Goal: Information Seeking & Learning: Learn about a topic

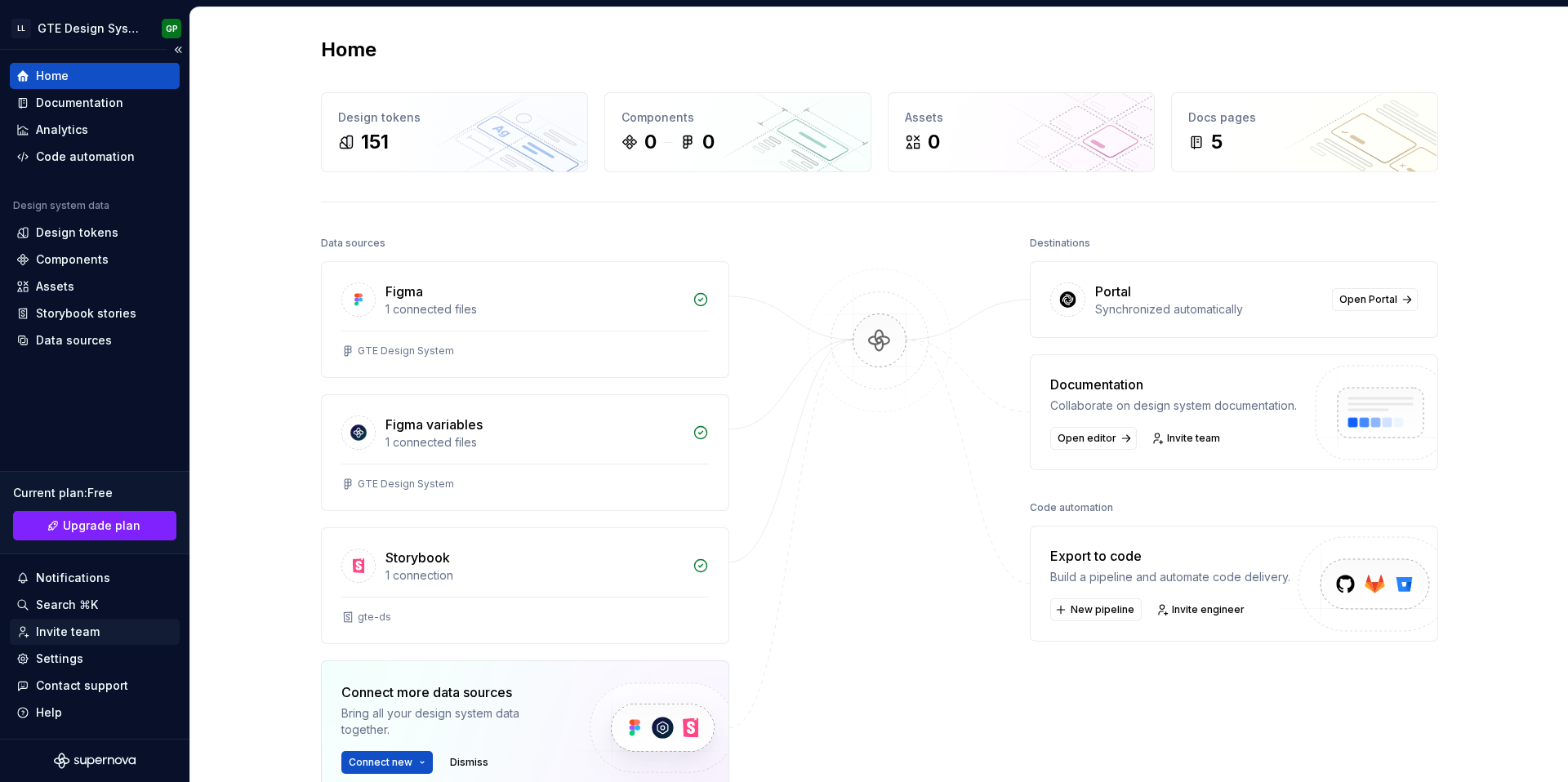
click at [61, 629] on div "Invite team" at bounding box center [68, 631] width 64 height 16
click at [486, 307] on div "1 connected files" at bounding box center [534, 309] width 297 height 16
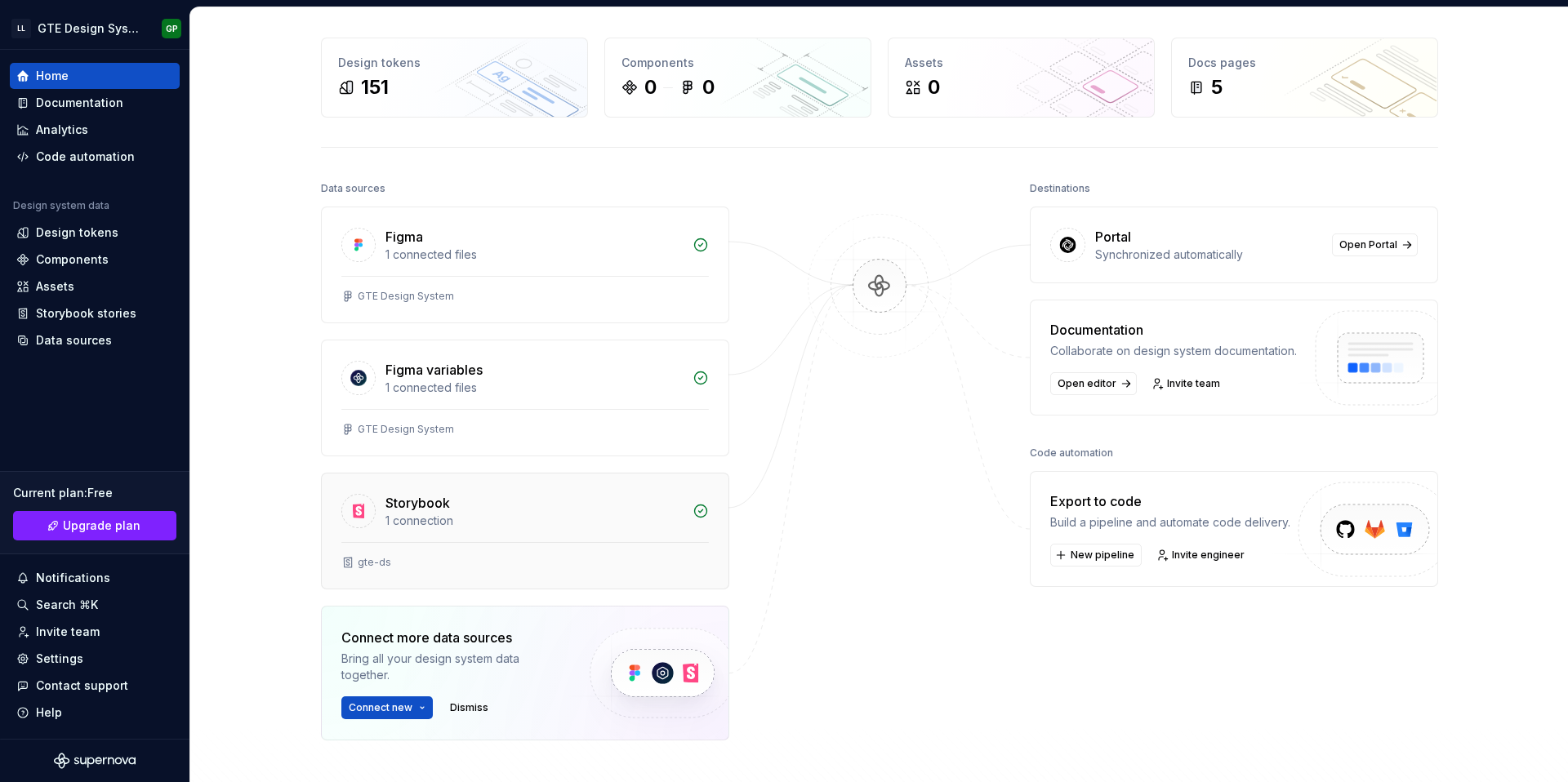
scroll to position [98, 0]
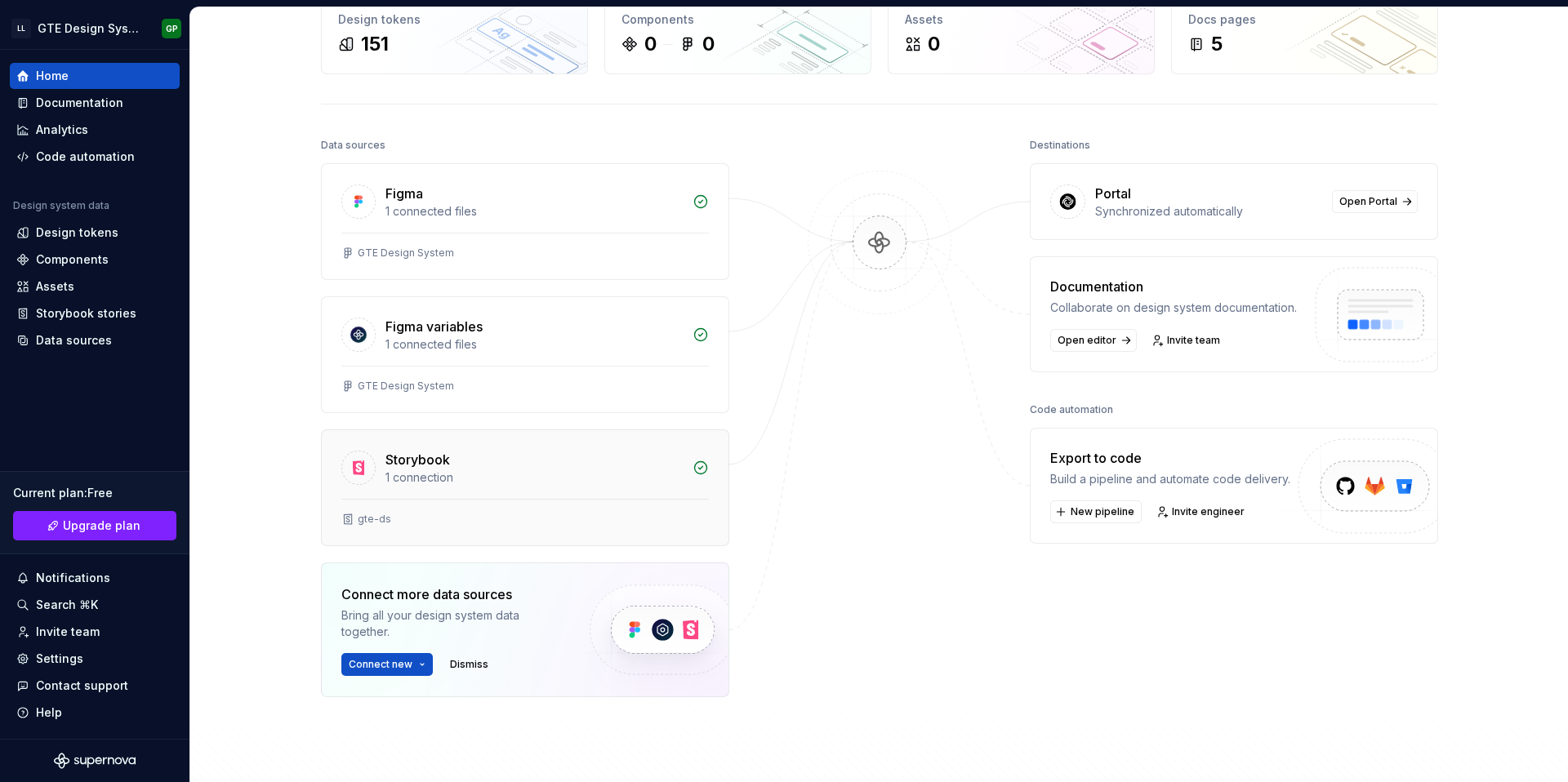
click at [434, 466] on div "Storybook" at bounding box center [418, 459] width 65 height 19
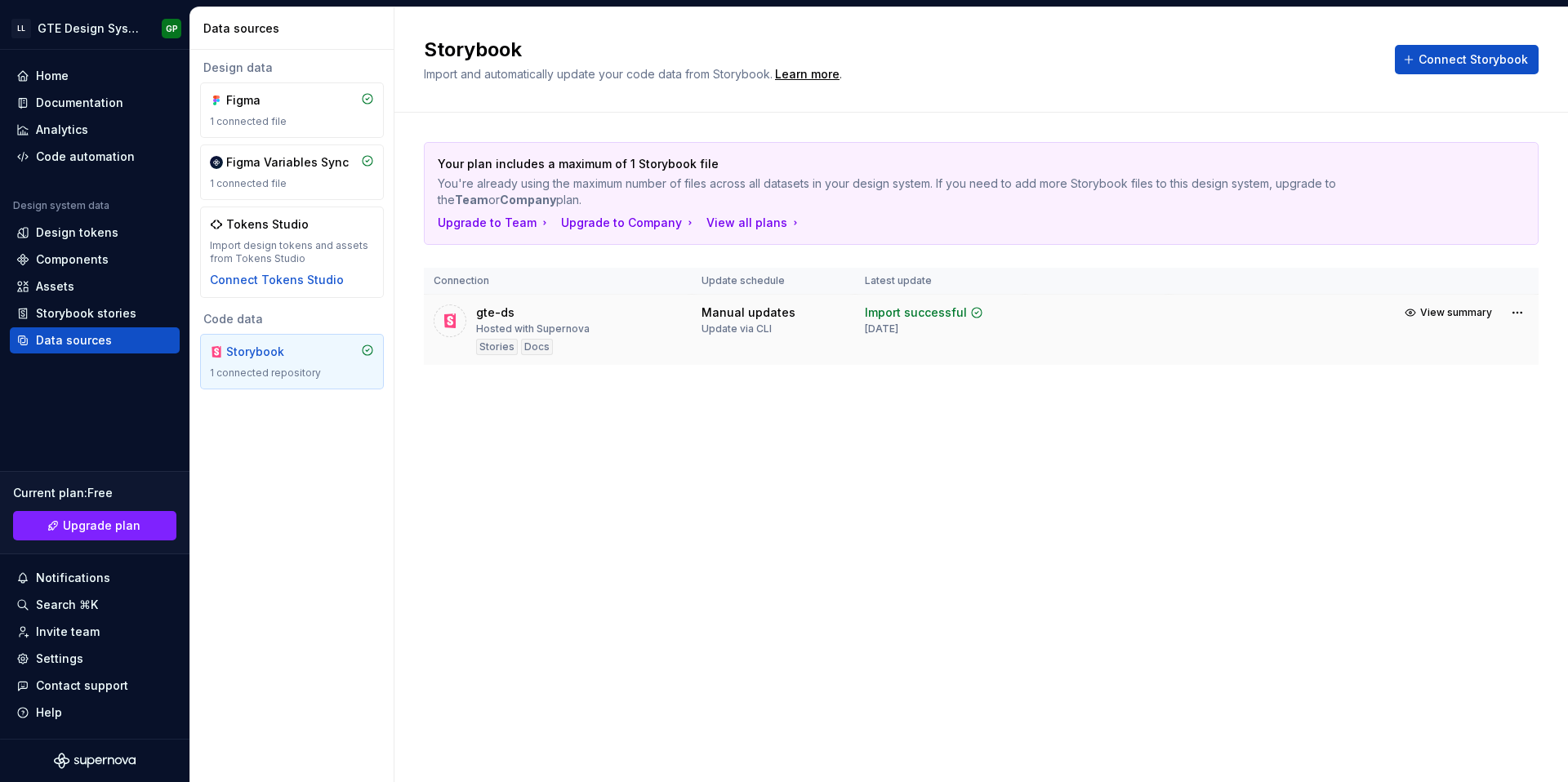
click at [537, 307] on div "gte-ds Hosted with Supernova Stories Docs" at bounding box center [532, 330] width 113 height 50
click at [66, 269] on div "Components" at bounding box center [95, 259] width 170 height 26
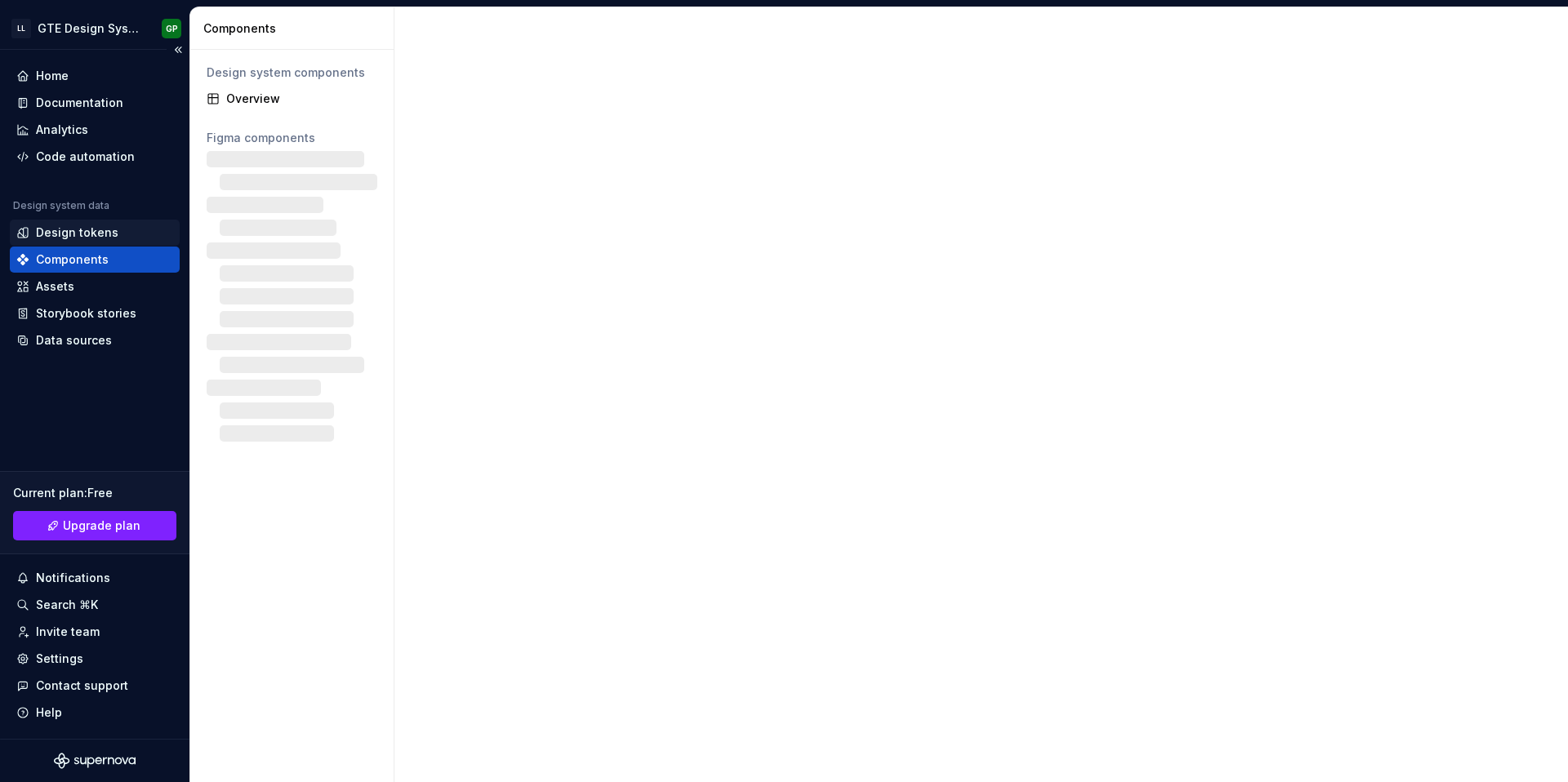
click at [73, 239] on div "Design tokens" at bounding box center [76, 232] width 82 height 16
click at [111, 230] on div "Design tokens" at bounding box center [76, 232] width 82 height 16
click at [101, 234] on div "Design tokens" at bounding box center [76, 232] width 82 height 16
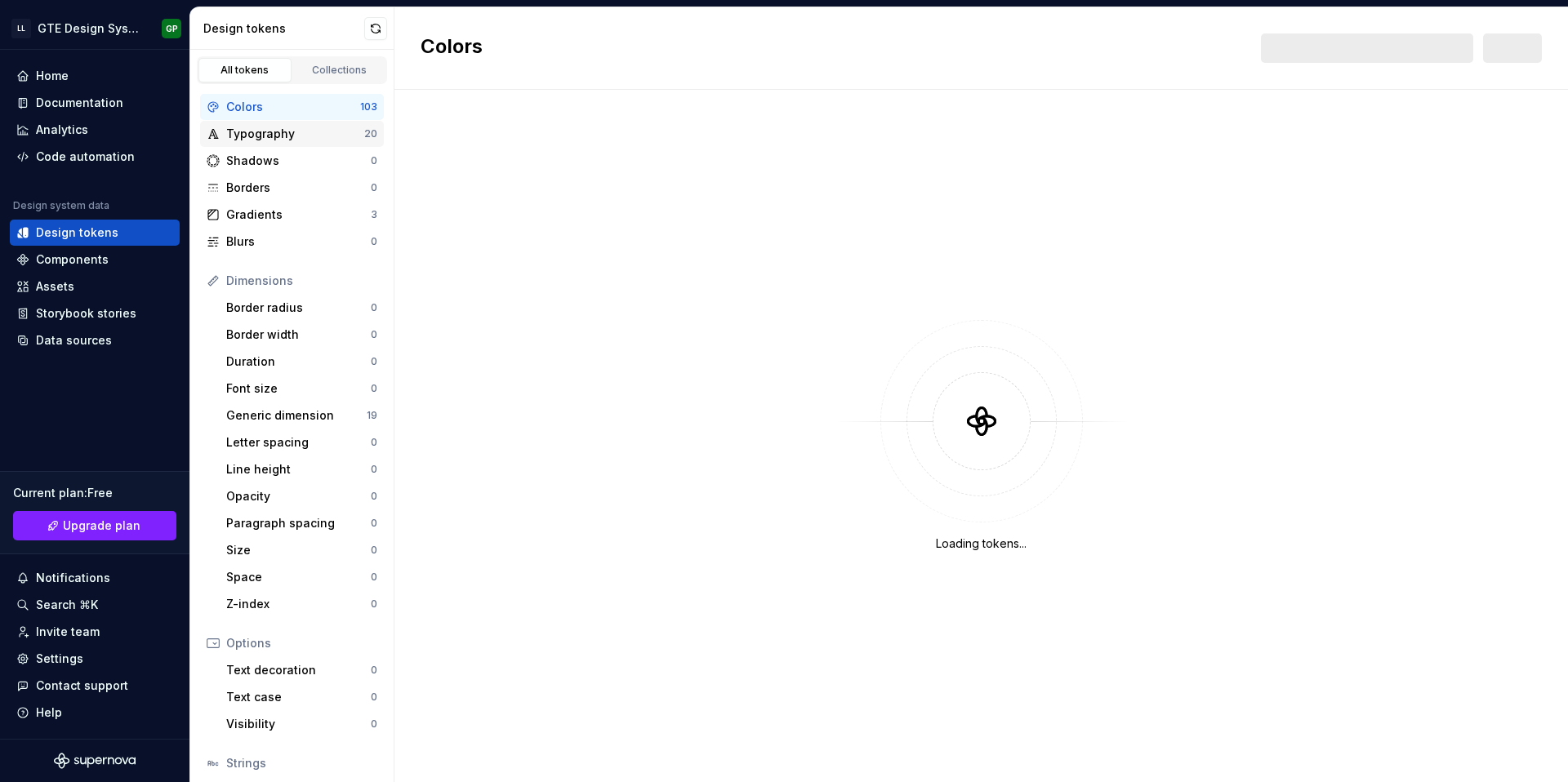
click at [282, 129] on div "Typography" at bounding box center [295, 133] width 138 height 16
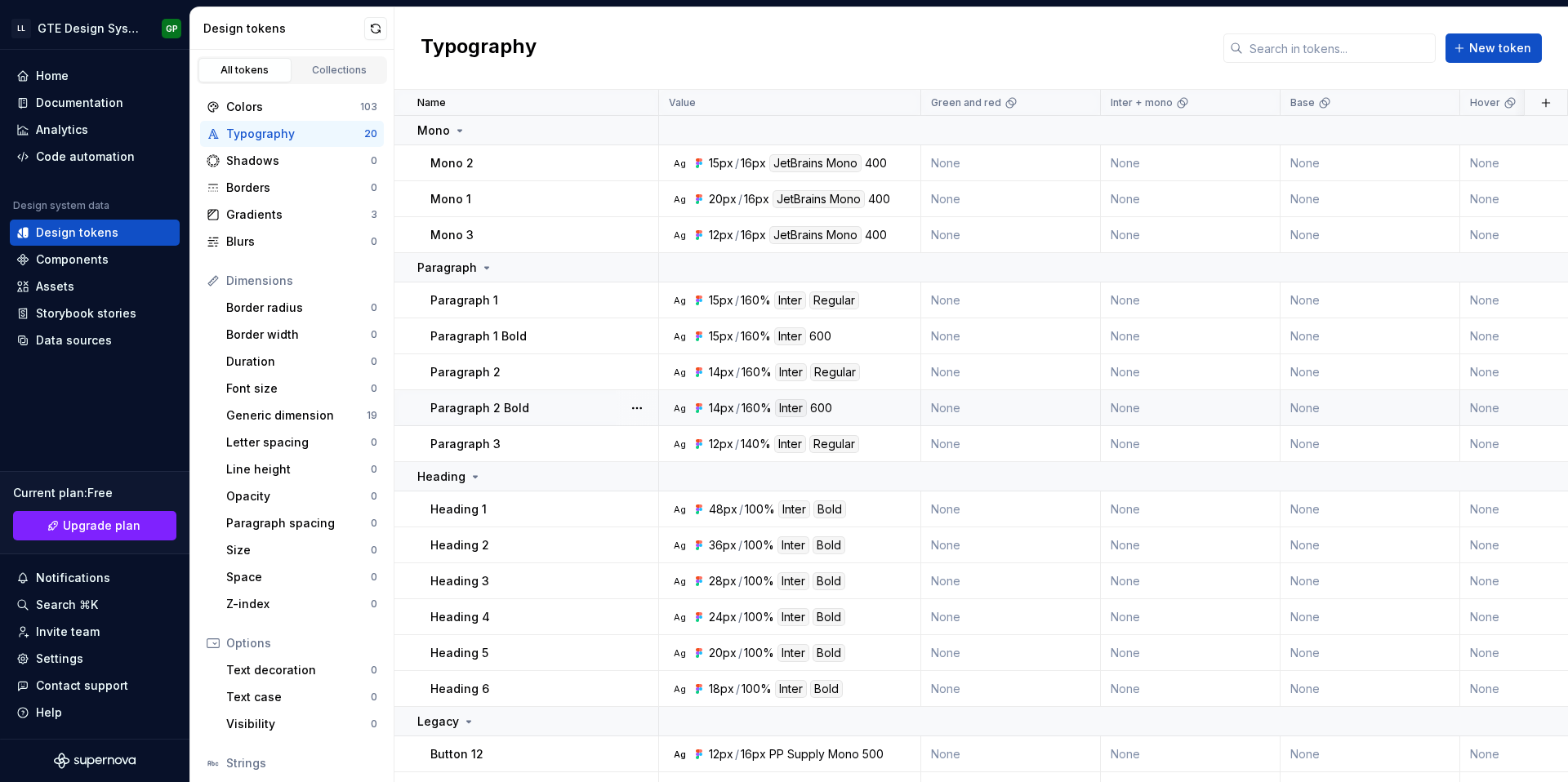
scroll to position [199, 0]
